Goal: Communication & Community: Answer question/provide support

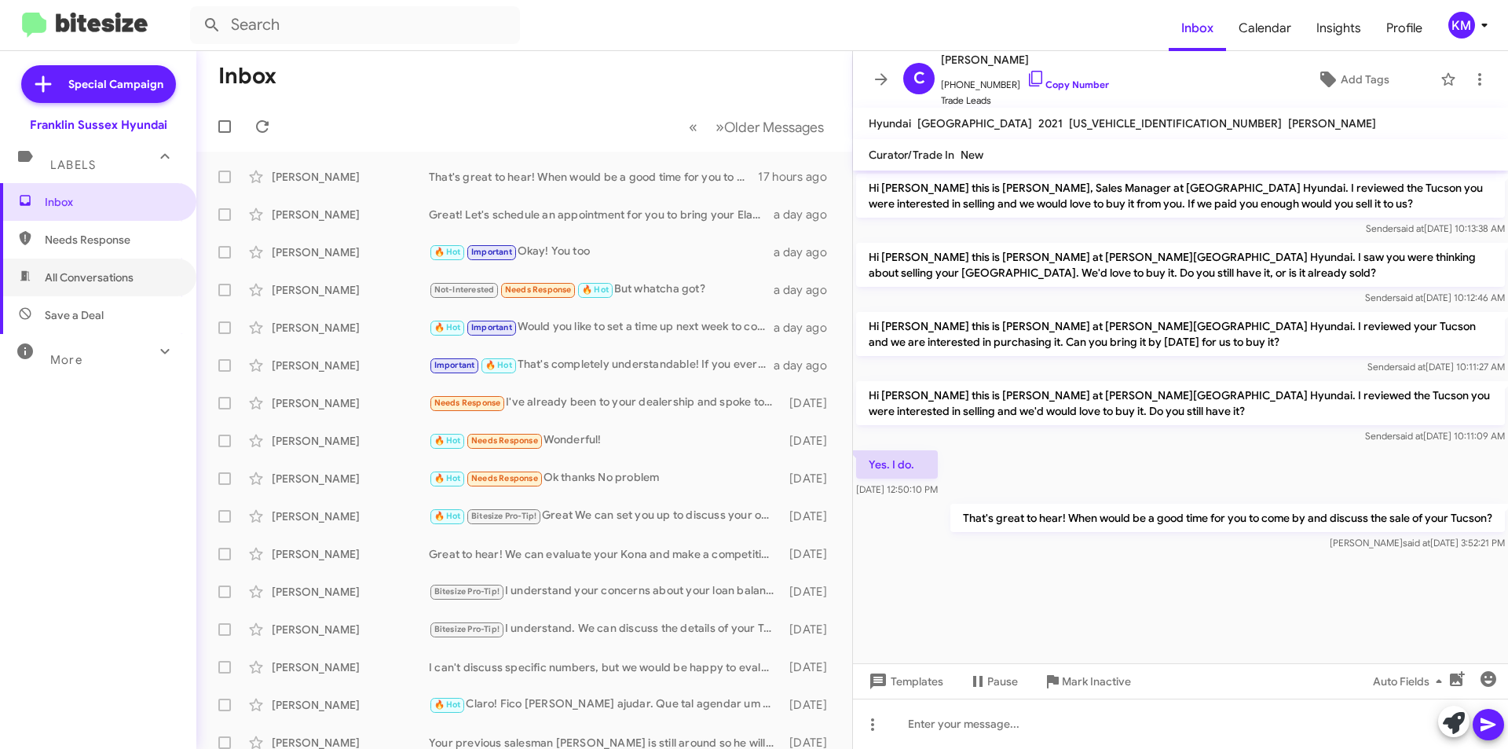
click at [94, 280] on span "All Conversations" at bounding box center [89, 277] width 89 height 16
type input "in:all-conversations"
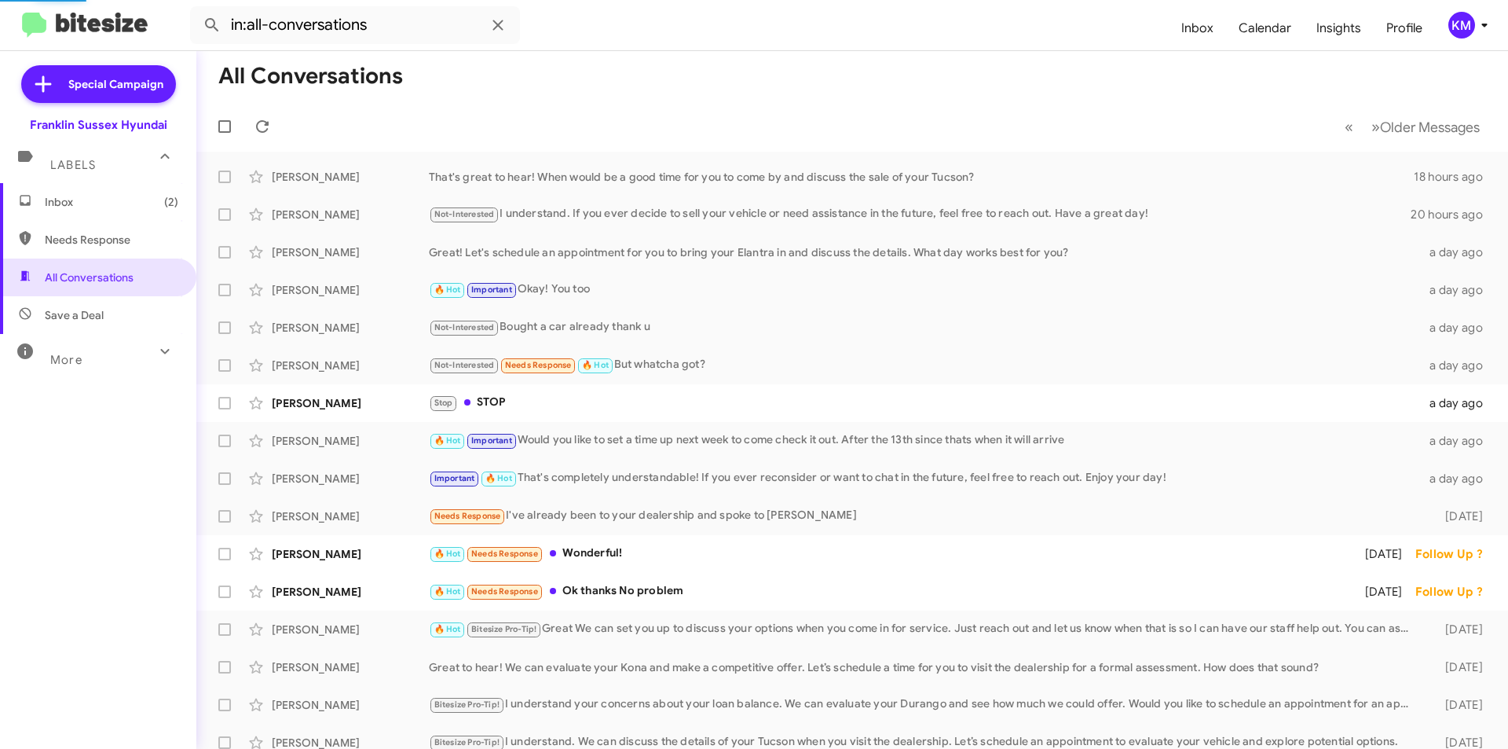
click at [80, 204] on span "Inbox (2)" at bounding box center [112, 202] width 134 height 16
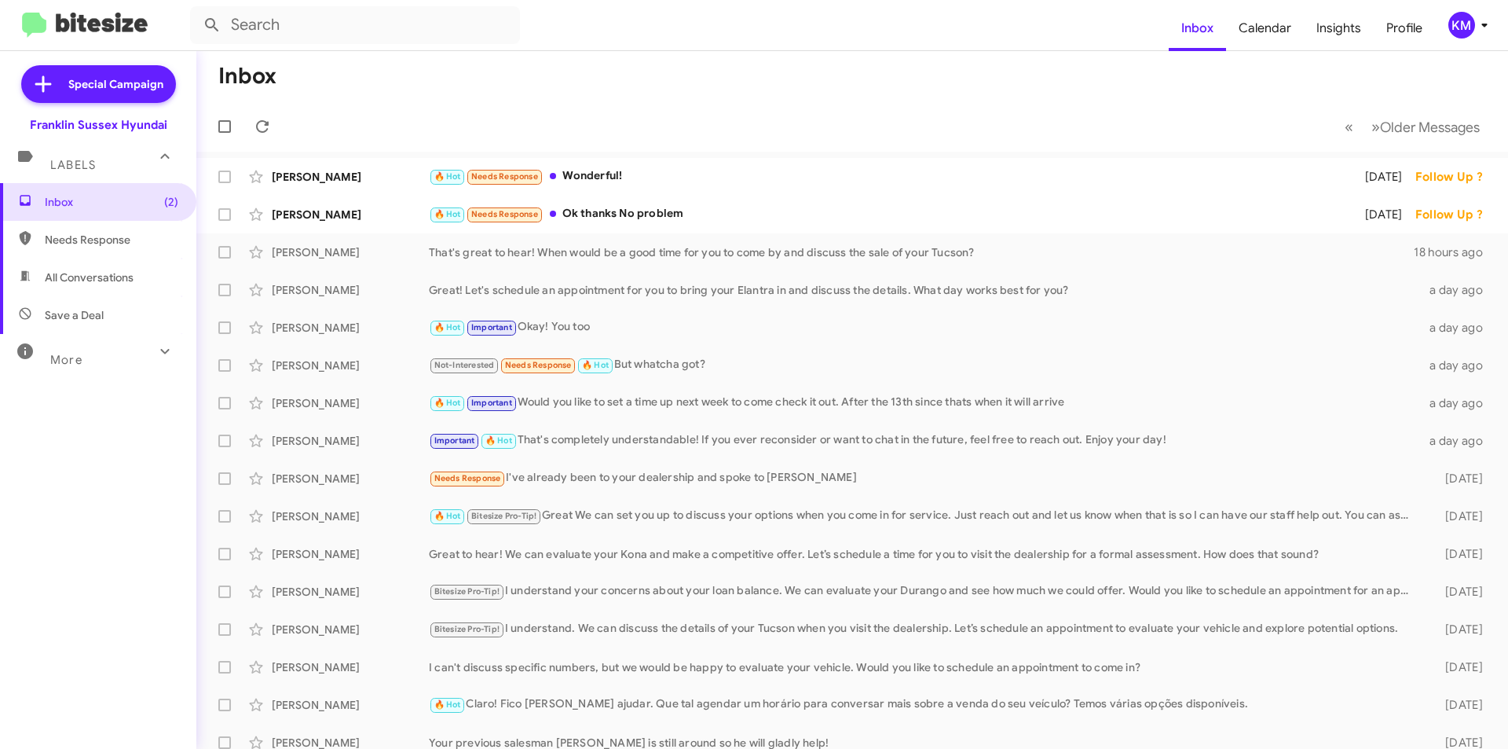
click at [583, 165] on div "[PERSON_NAME] 🔥 Hot Needs Response Wonderful! [DATE] Follow Up ?" at bounding box center [852, 176] width 1287 height 31
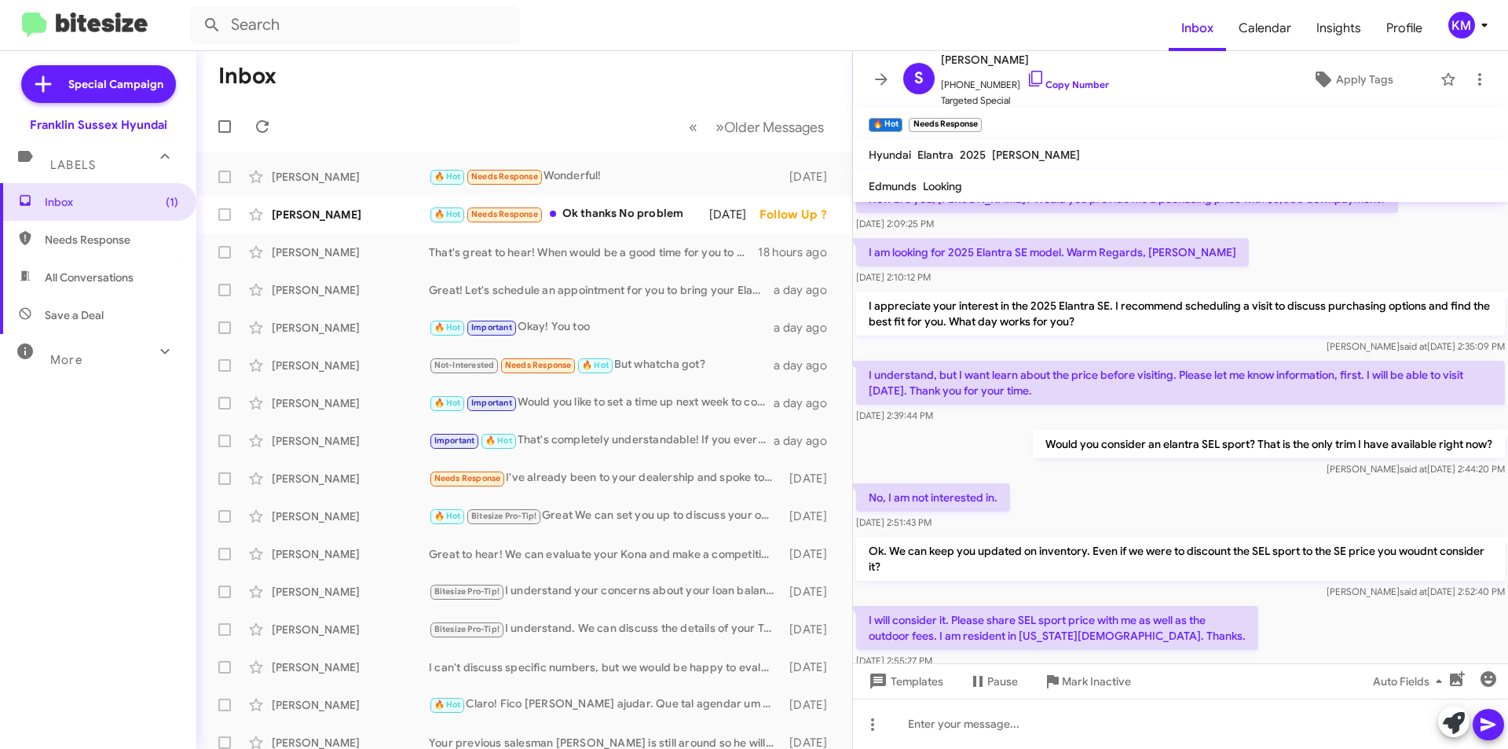
scroll to position [273, 0]
